Goal: Ask a question

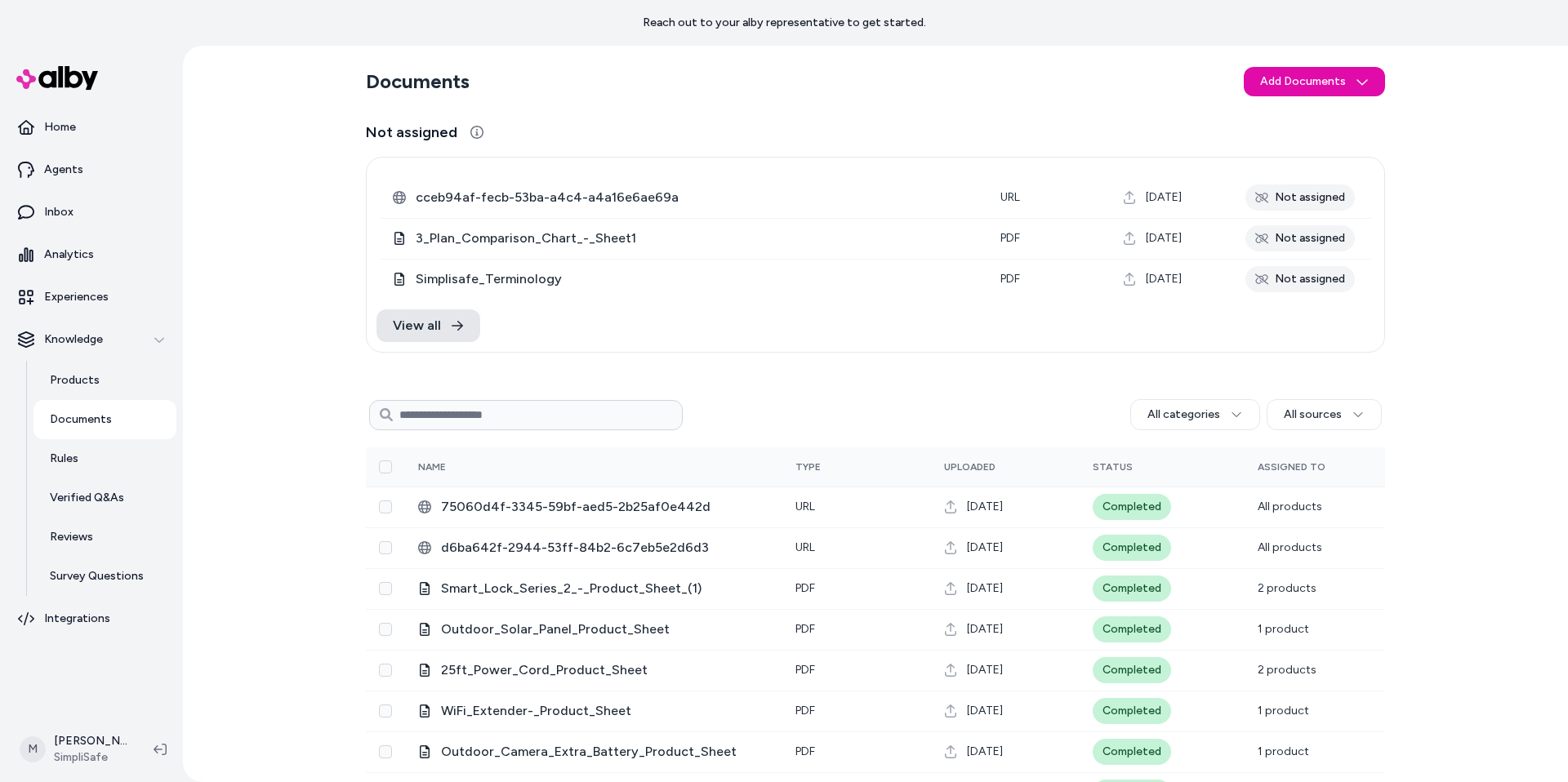
scroll to position [45, 0]
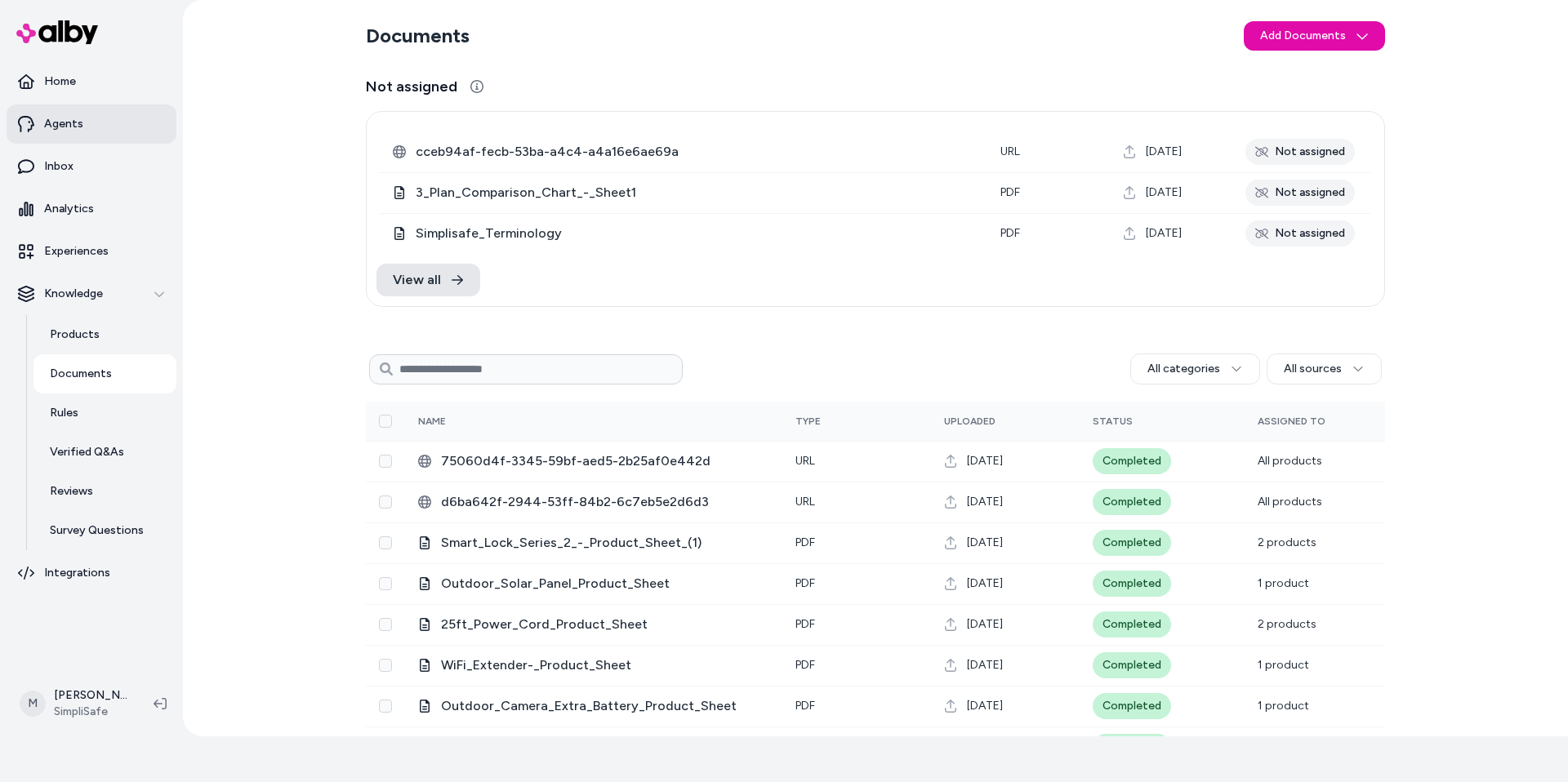
click at [80, 116] on link "Agents" at bounding box center [91, 123] width 169 height 39
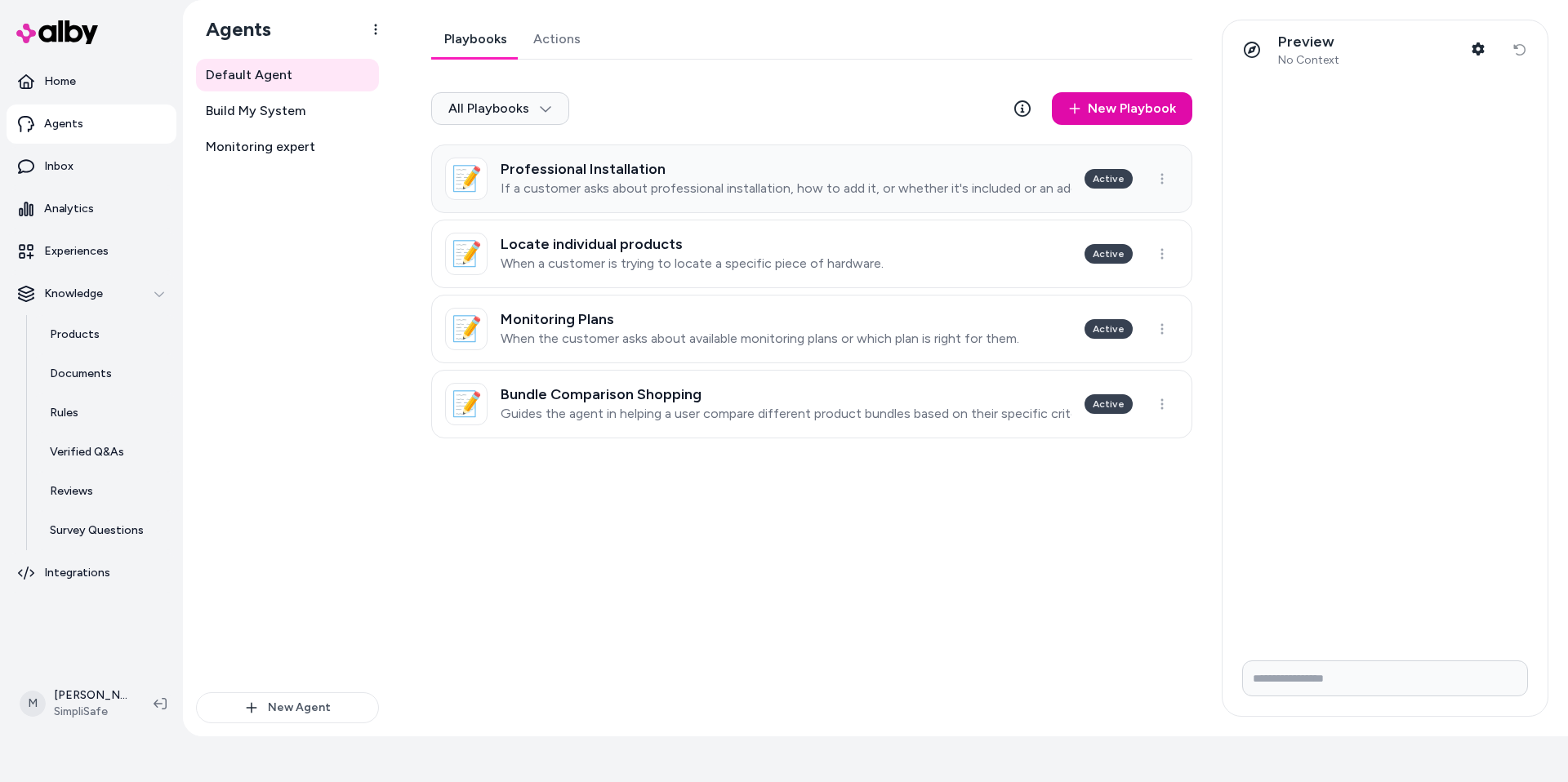
click at [900, 186] on p "If a customer asks about professional installation, how to add it, or whether i…" at bounding box center [786, 188] width 571 height 16
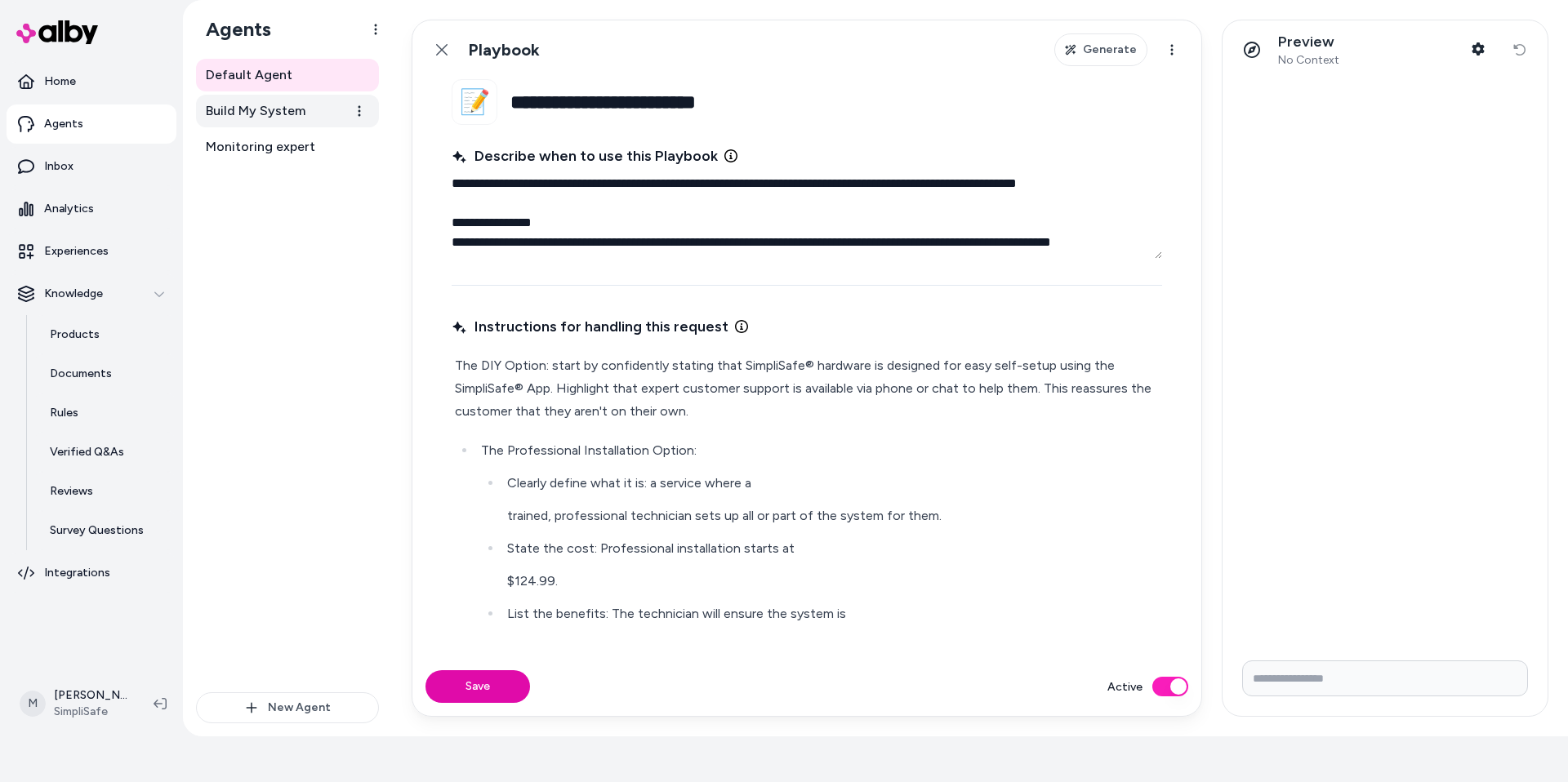
click at [294, 116] on span "Build My System" at bounding box center [255, 111] width 99 height 20
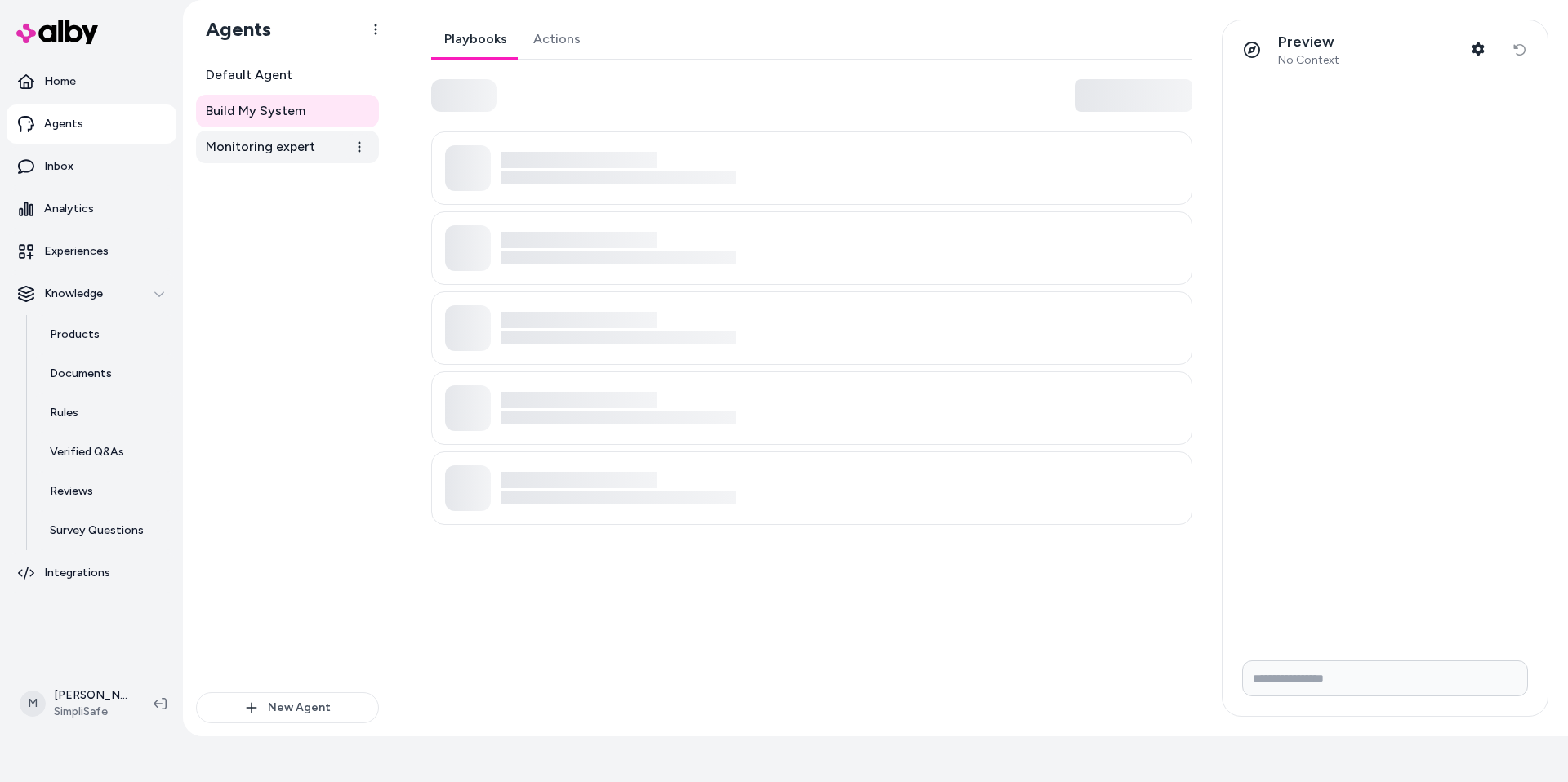
click at [268, 146] on span "Monitoring expert" at bounding box center [260, 147] width 110 height 20
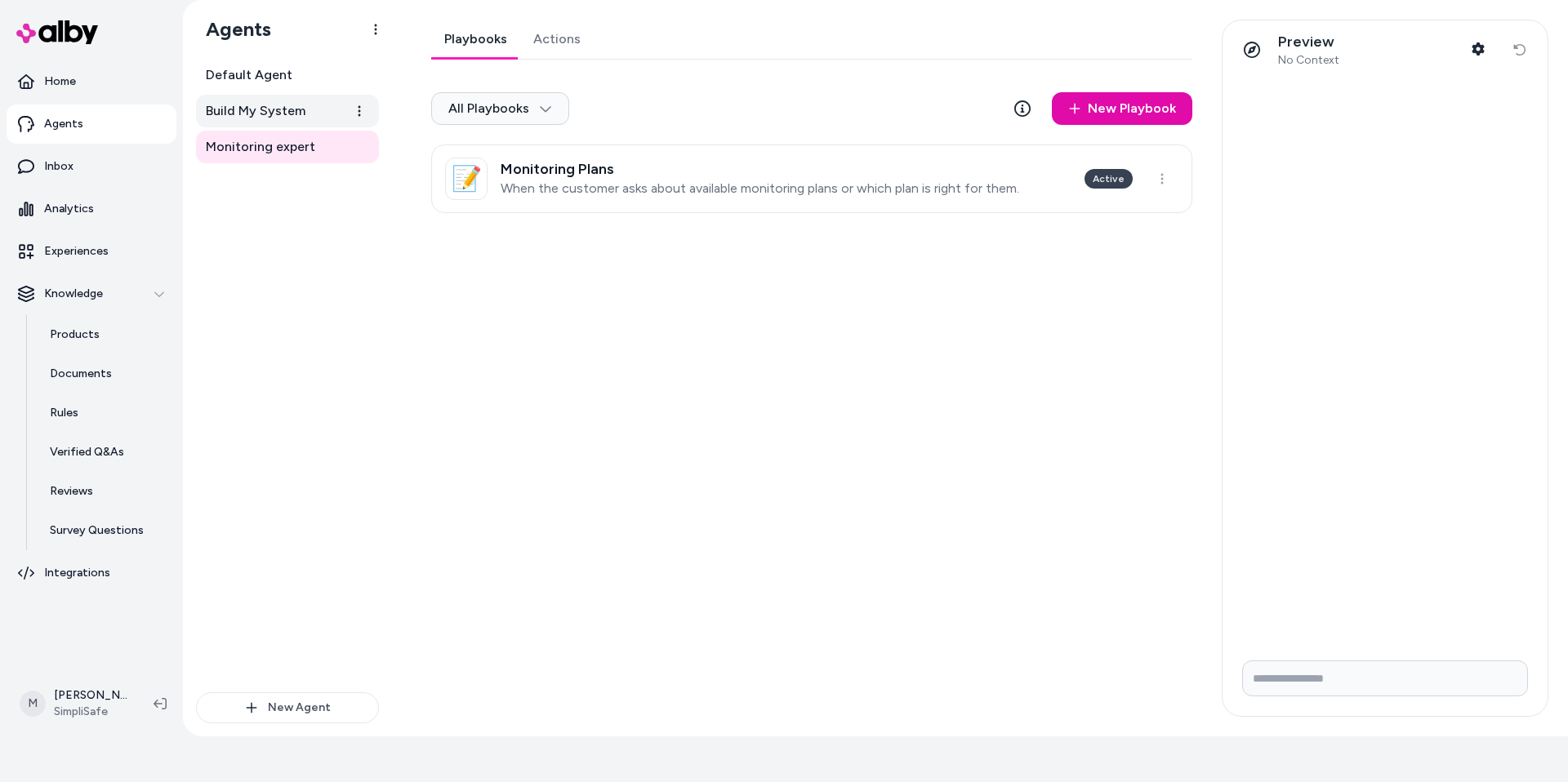
click at [273, 122] on link "Build My System" at bounding box center [287, 111] width 183 height 33
click at [272, 148] on span "Monitoring expert" at bounding box center [260, 147] width 110 height 20
click at [699, 194] on p "When the customer asks about available monitoring plans or which plan is right …" at bounding box center [760, 188] width 519 height 16
type textarea "*"
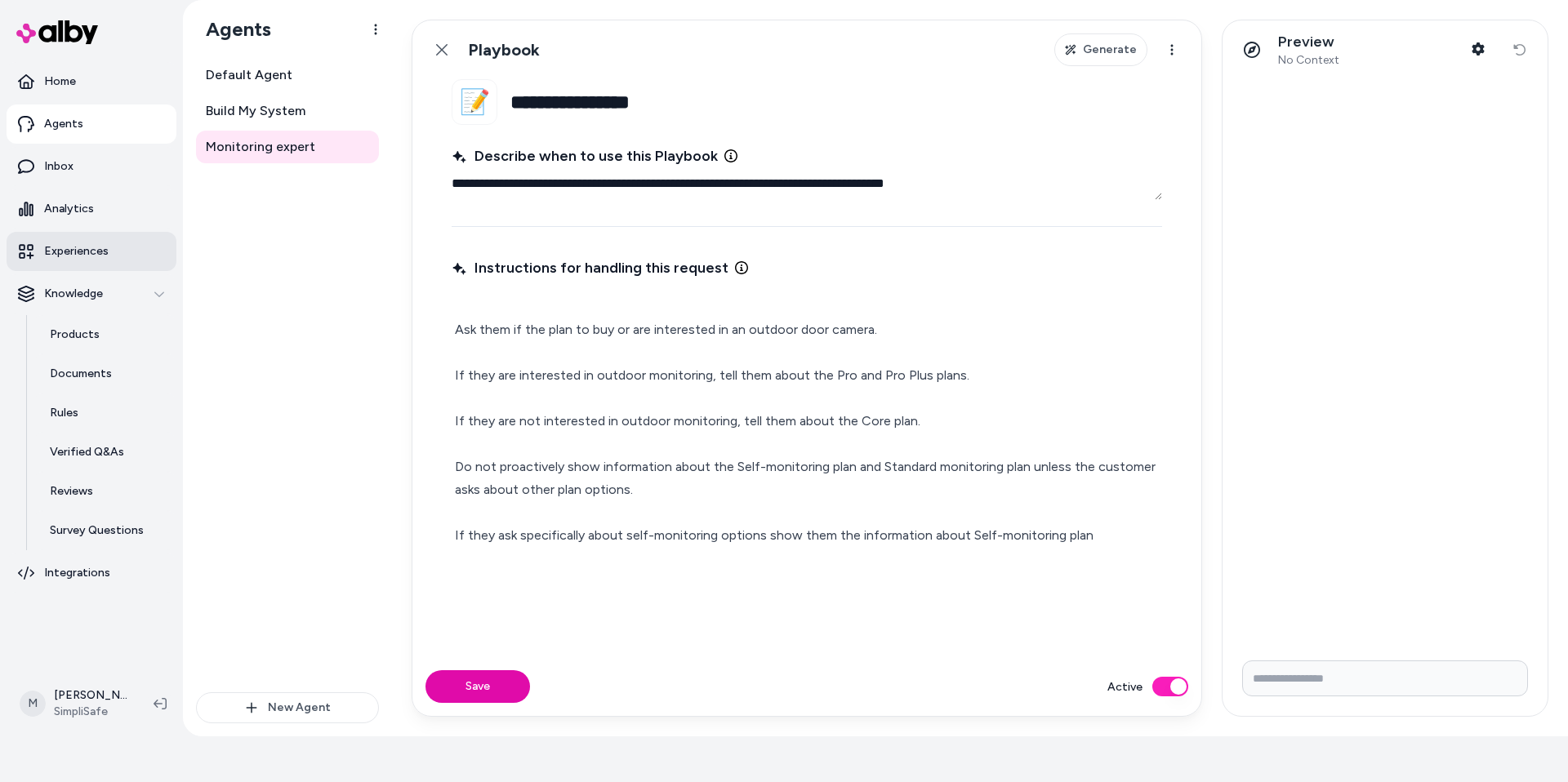
click at [98, 243] on p "Experiences" at bounding box center [77, 251] width 64 height 16
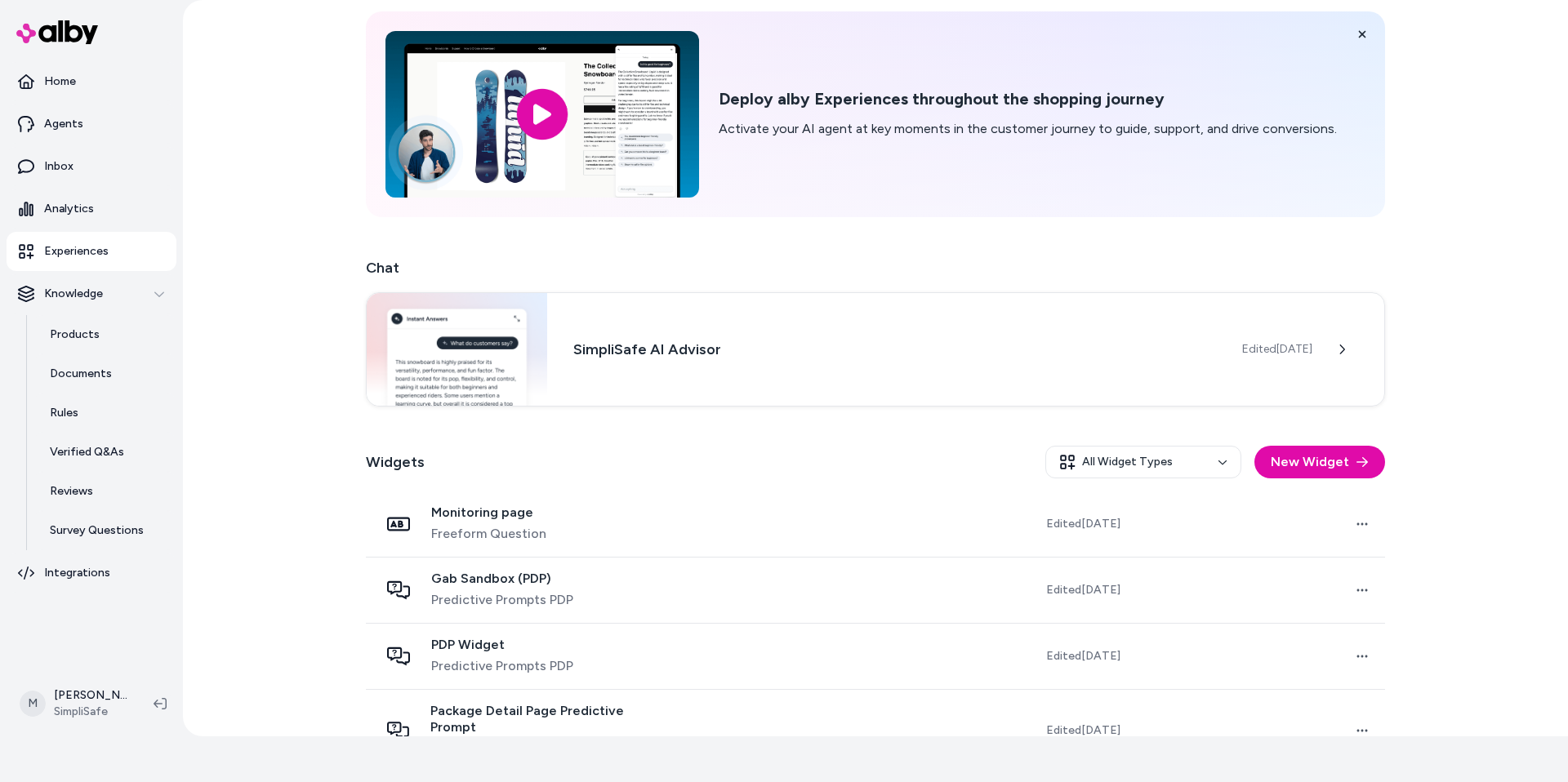
scroll to position [293, 0]
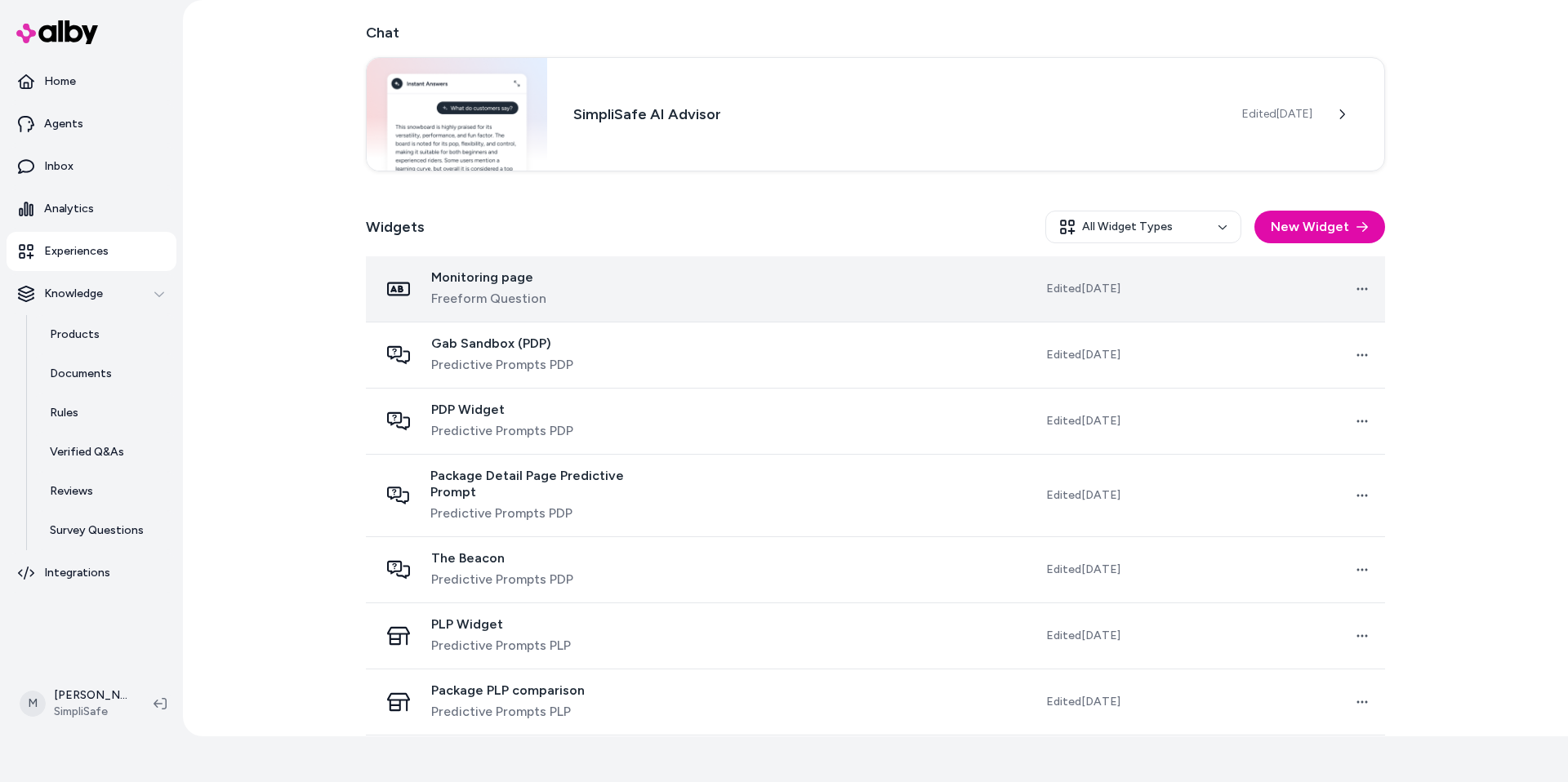
click at [693, 299] on td at bounding box center [802, 290] width 252 height 66
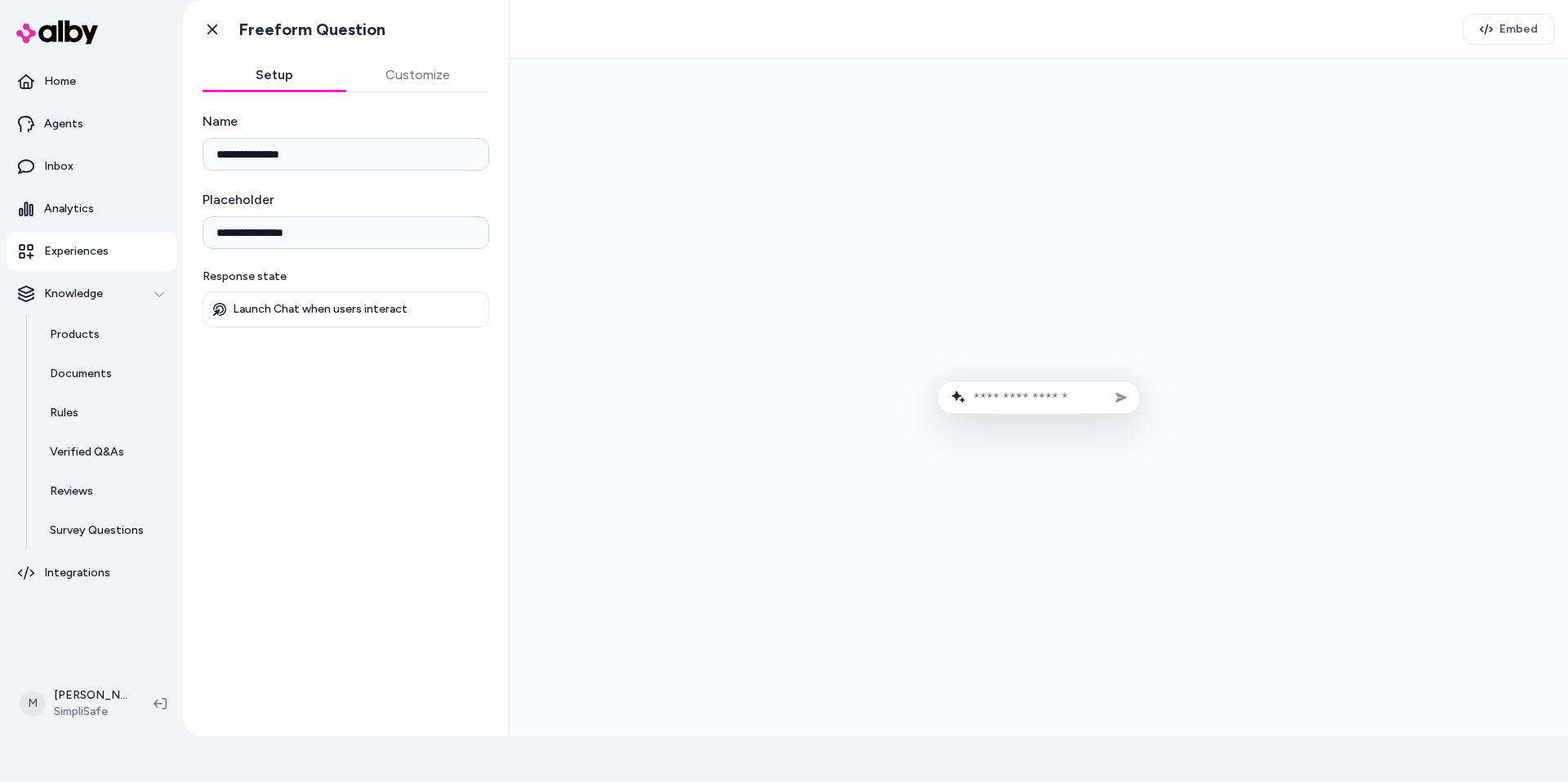
click at [997, 394] on input "text" at bounding box center [1050, 398] width 153 height 15
type input "**********"
click at [1109, 385] on button "Send message" at bounding box center [1121, 398] width 25 height 25
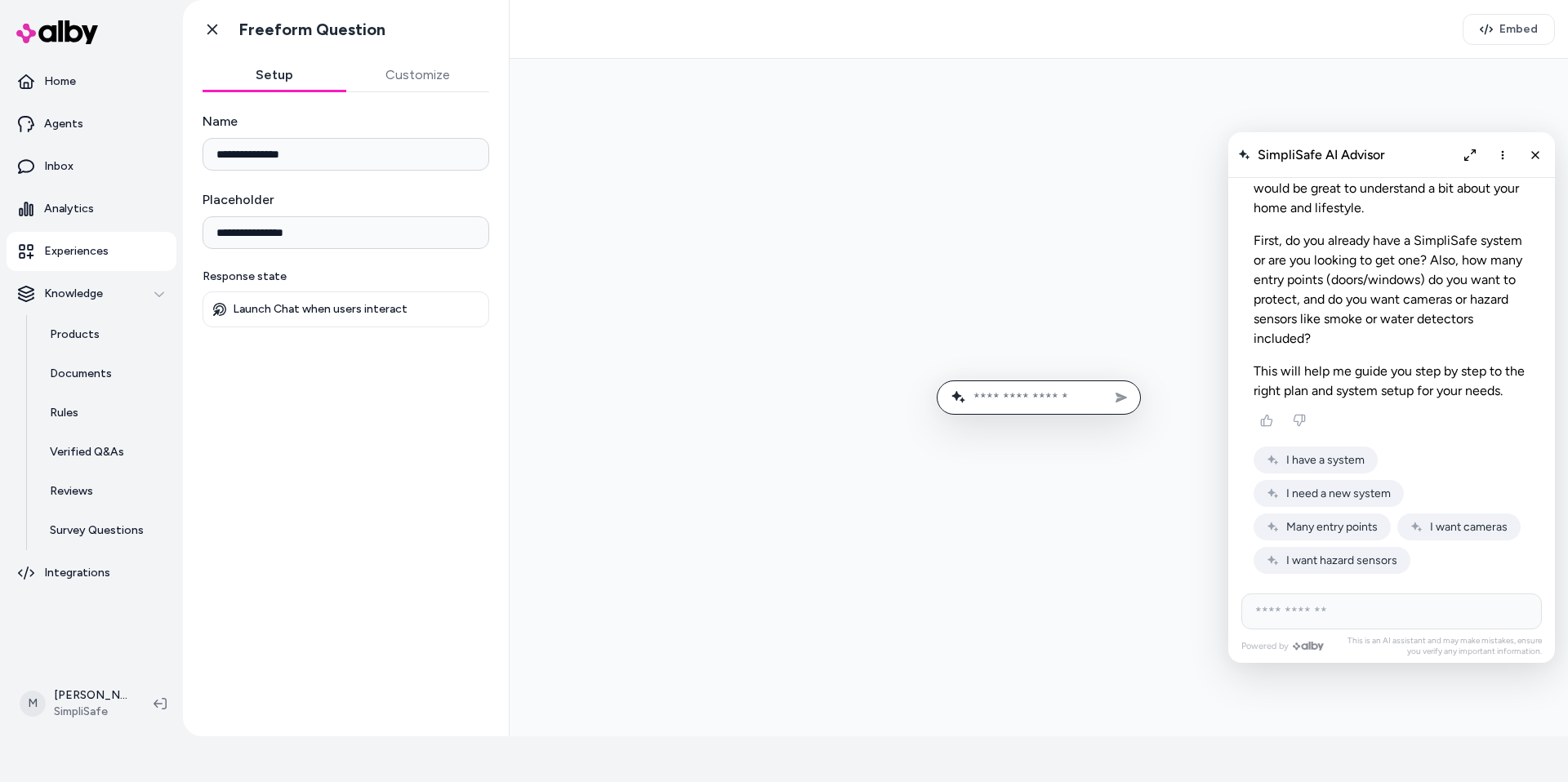
scroll to position [7905, 0]
click at [1434, 530] on span "I want cameras" at bounding box center [1469, 526] width 78 height 14
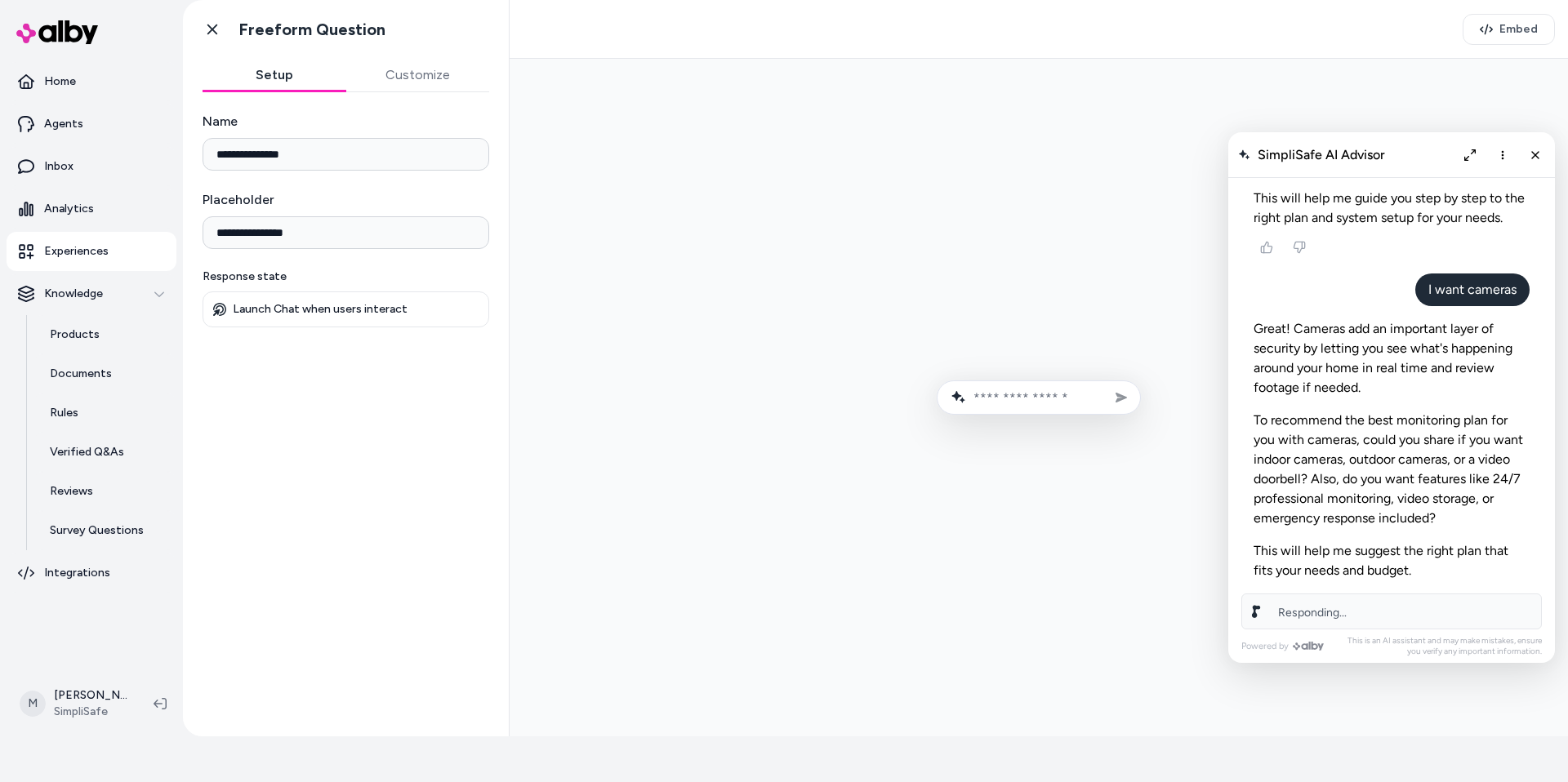
scroll to position [8078, 0]
click at [440, 68] on button "Customize" at bounding box center [419, 75] width 144 height 33
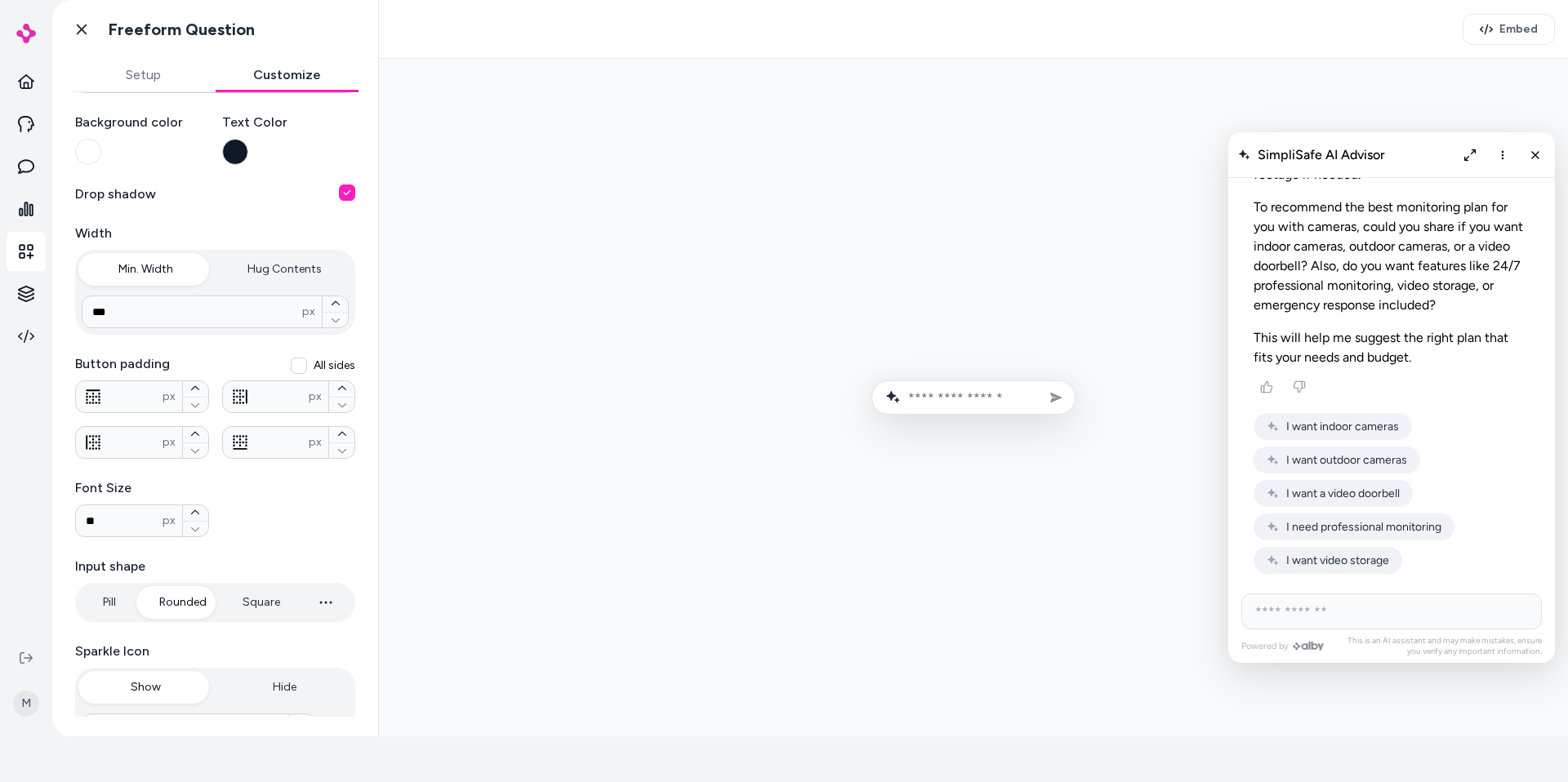
scroll to position [226, 0]
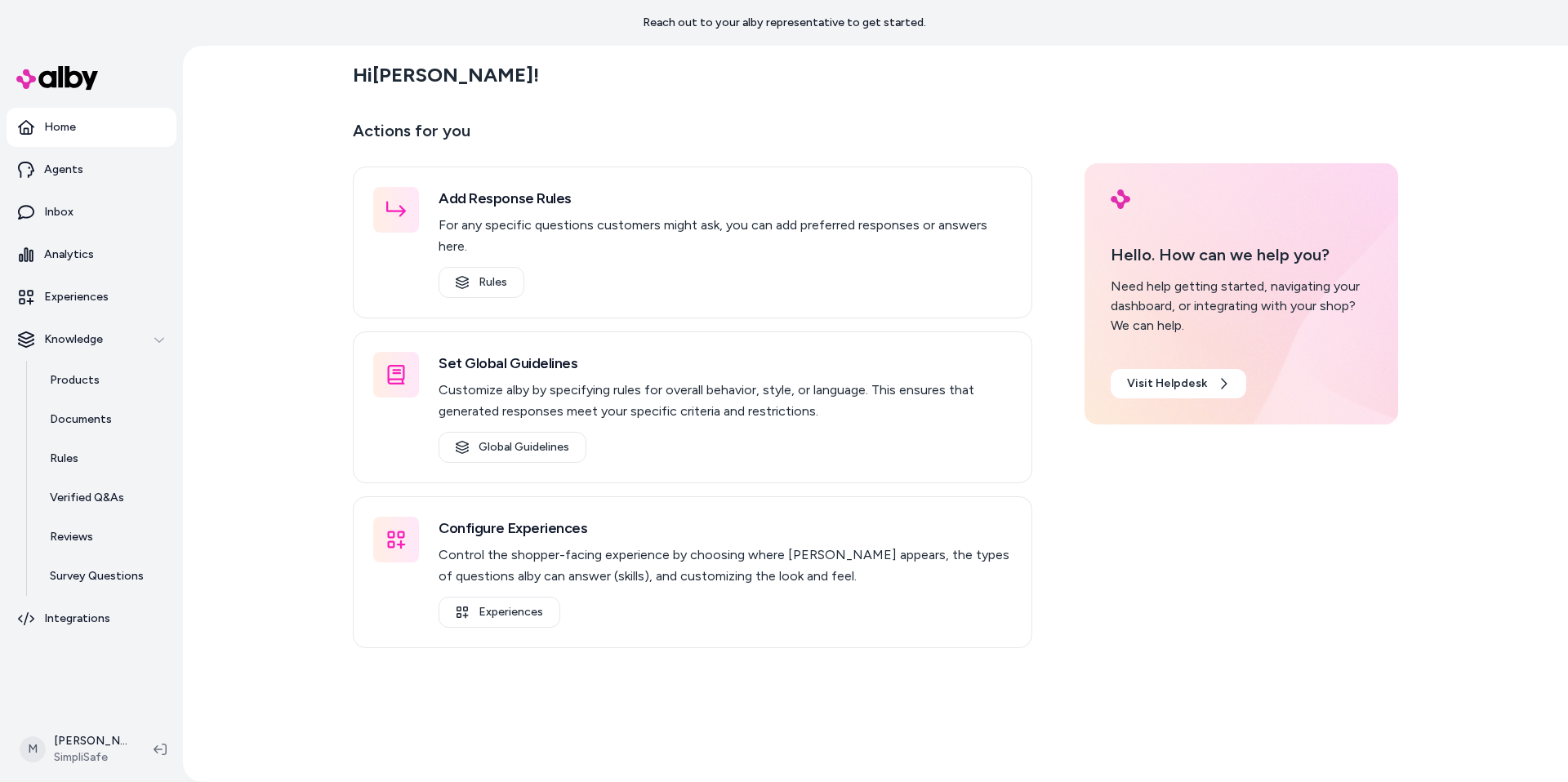
click at [60, 86] on img at bounding box center [57, 78] width 81 height 24
click at [79, 132] on link "Home" at bounding box center [91, 127] width 169 height 39
click at [52, 73] on img at bounding box center [57, 78] width 81 height 24
